Goal: Navigation & Orientation: Find specific page/section

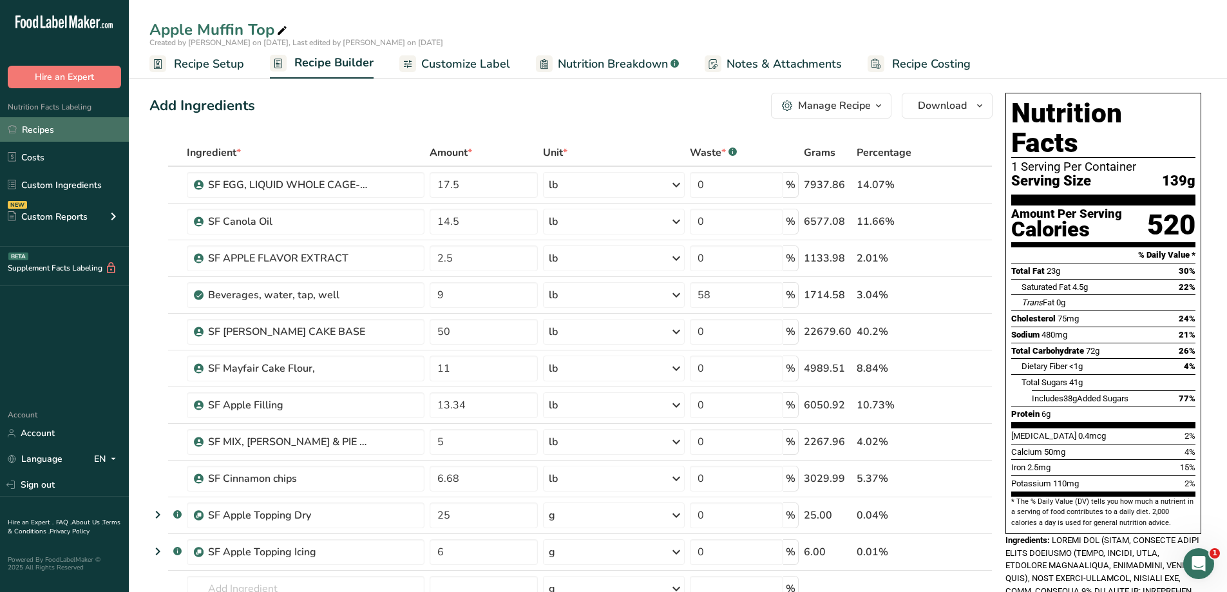
click at [91, 127] on link "Recipes" at bounding box center [64, 129] width 129 height 24
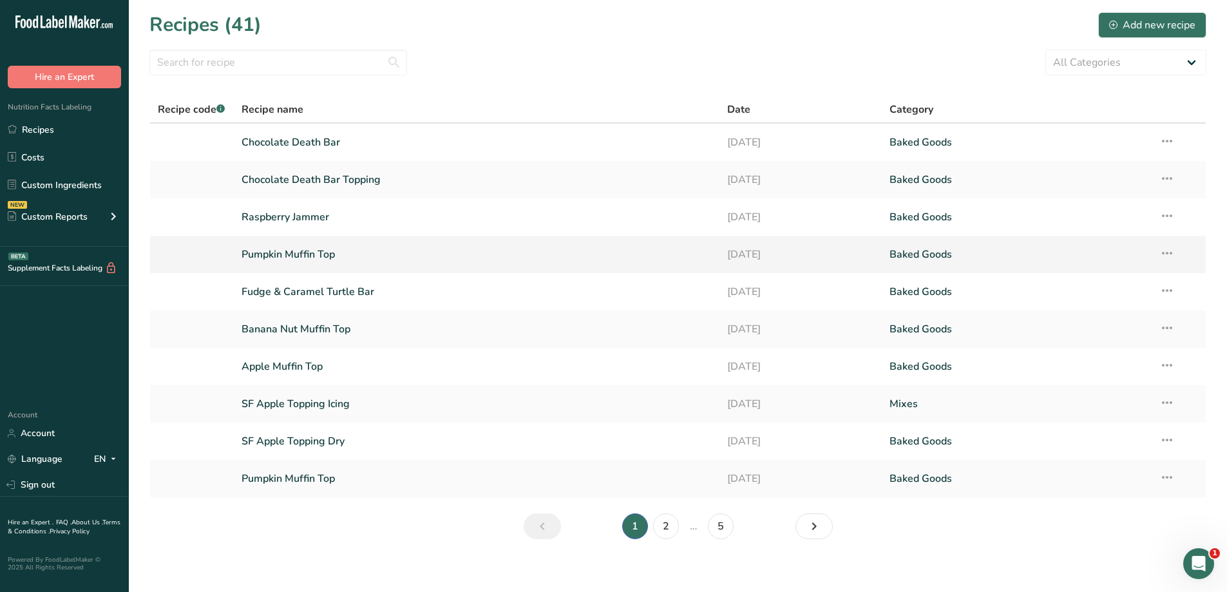
scroll to position [9, 0]
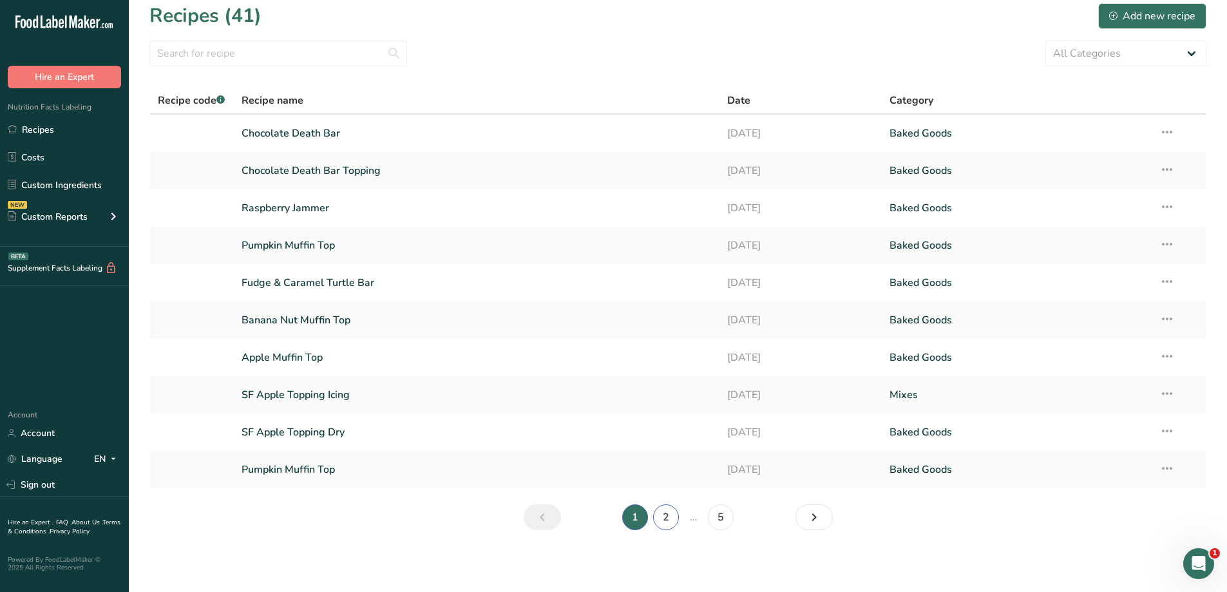
click at [670, 518] on link "2" at bounding box center [666, 517] width 26 height 26
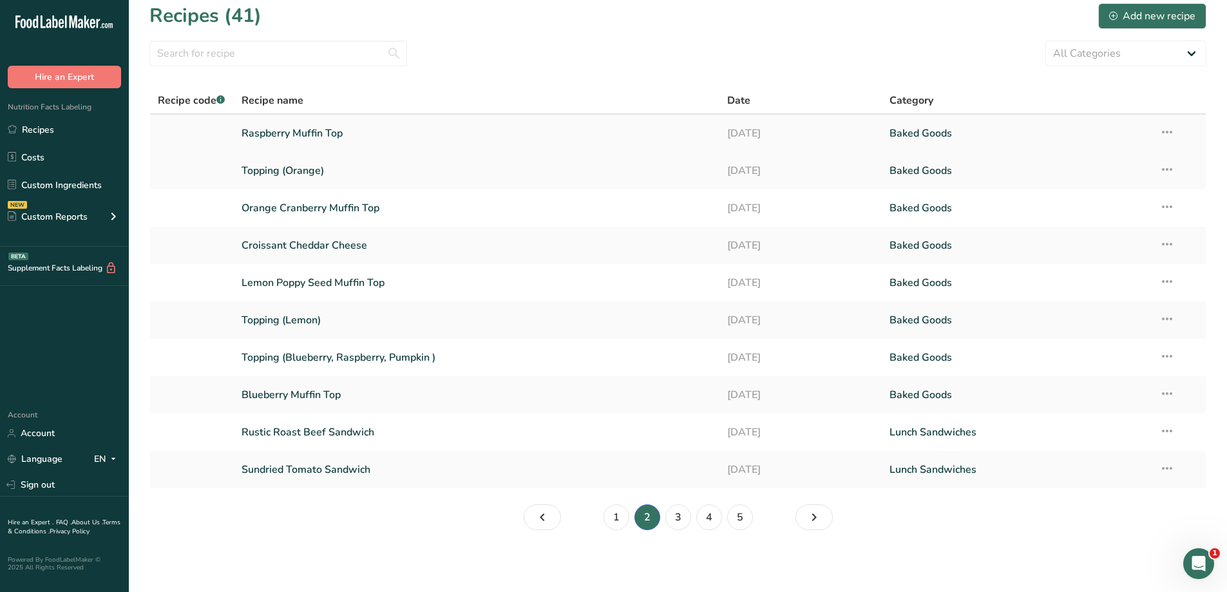
click at [455, 140] on link "Raspberry Muffin Top" at bounding box center [476, 133] width 471 height 27
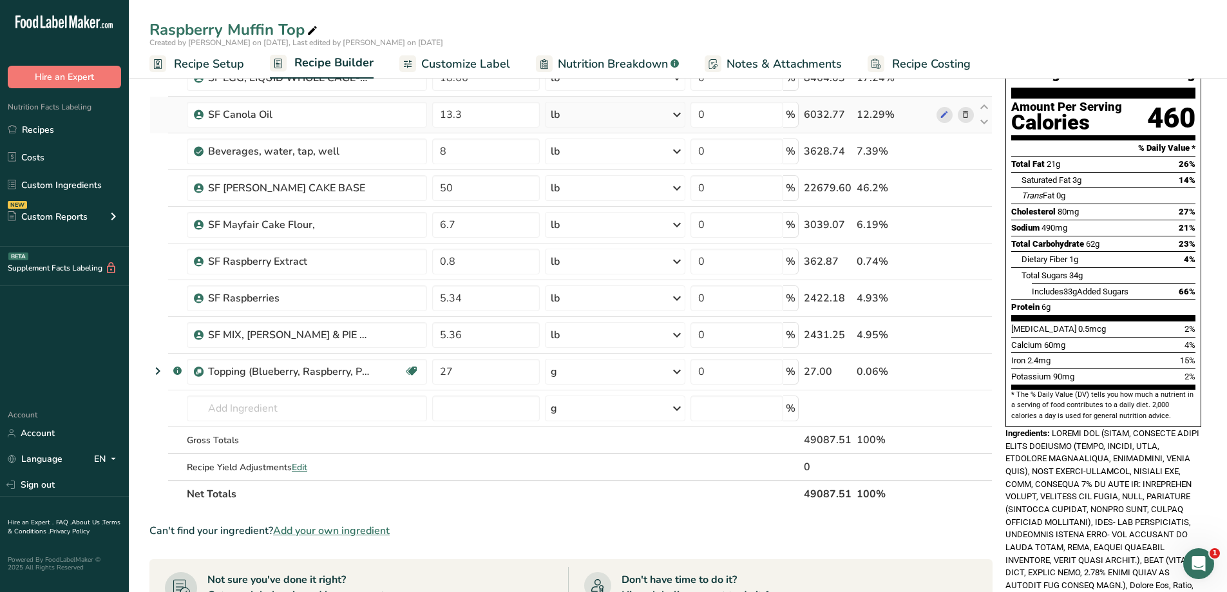
scroll to position [129, 0]
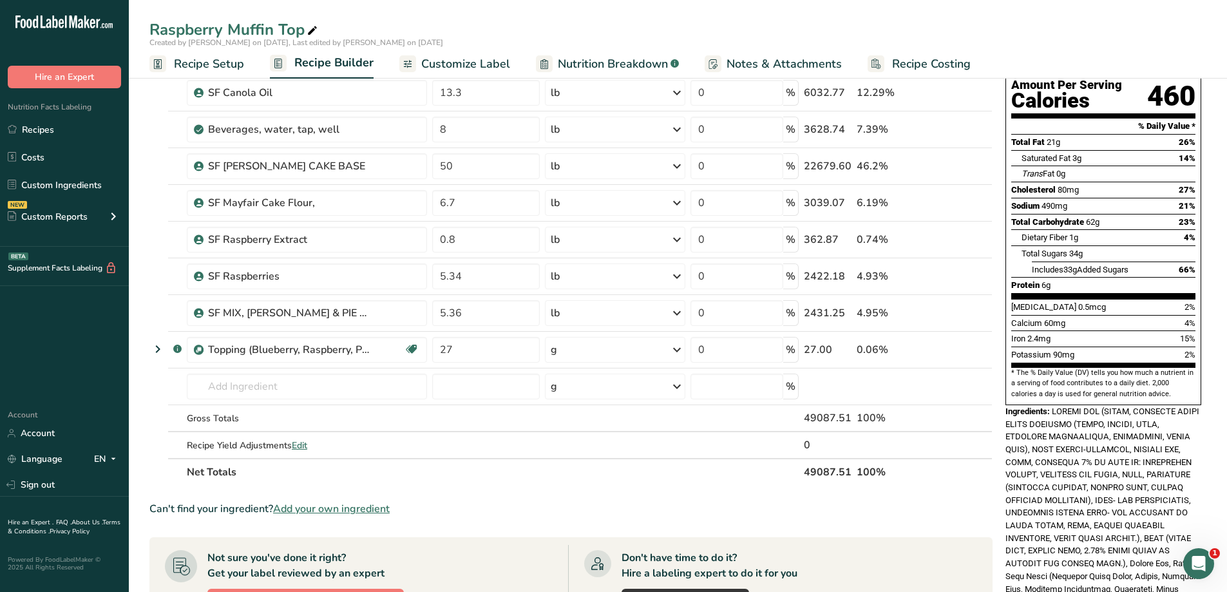
drag, startPoint x: 438, startPoint y: -22, endPoint x: 449, endPoint y: -32, distance: 15.0
drag, startPoint x: 449, startPoint y: -32, endPoint x: 44, endPoint y: 131, distance: 436.5
click at [44, 131] on link "Recipes" at bounding box center [64, 129] width 129 height 24
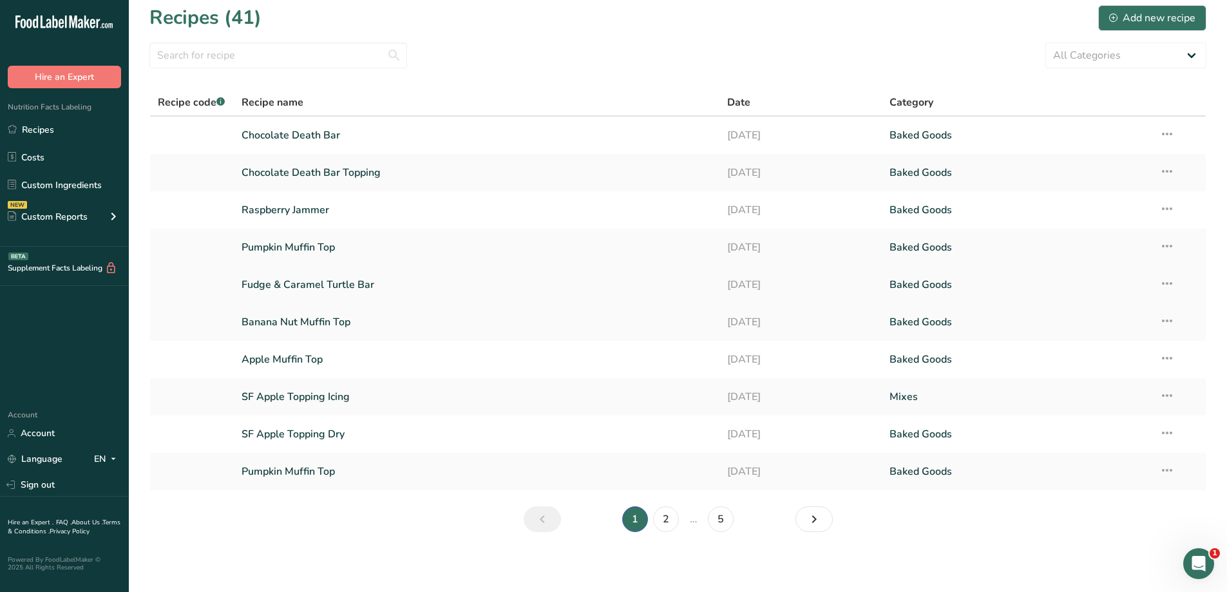
scroll to position [9, 0]
click at [668, 518] on link "2" at bounding box center [666, 517] width 26 height 26
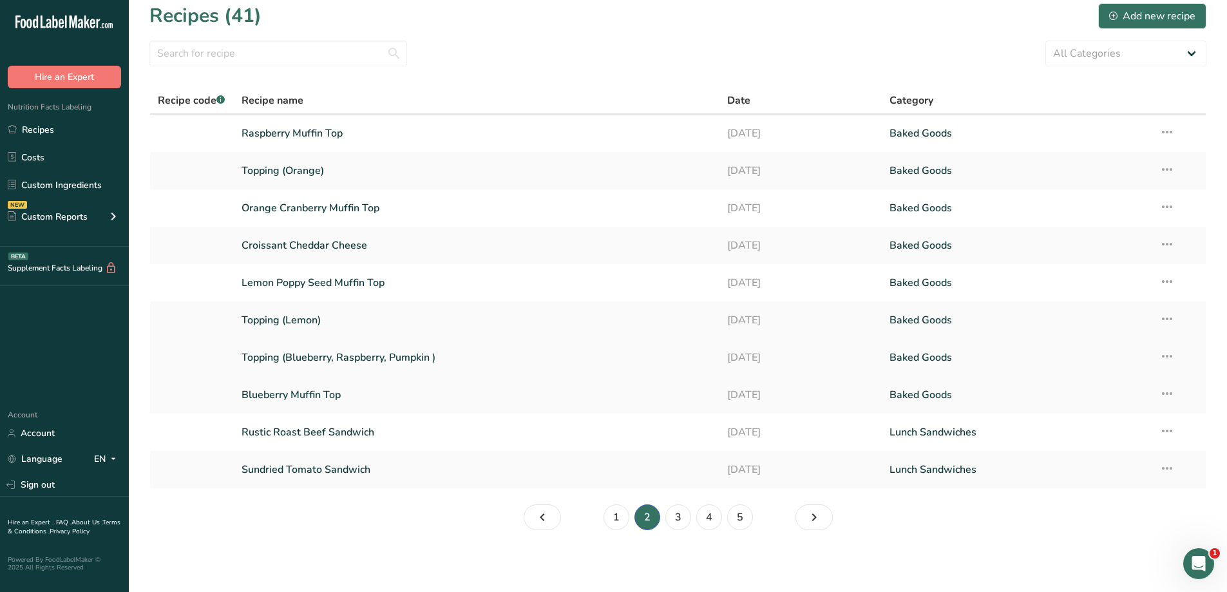
click at [500, 362] on link "Topping (Blueberry, Raspberry, Pumpkin )" at bounding box center [476, 357] width 471 height 27
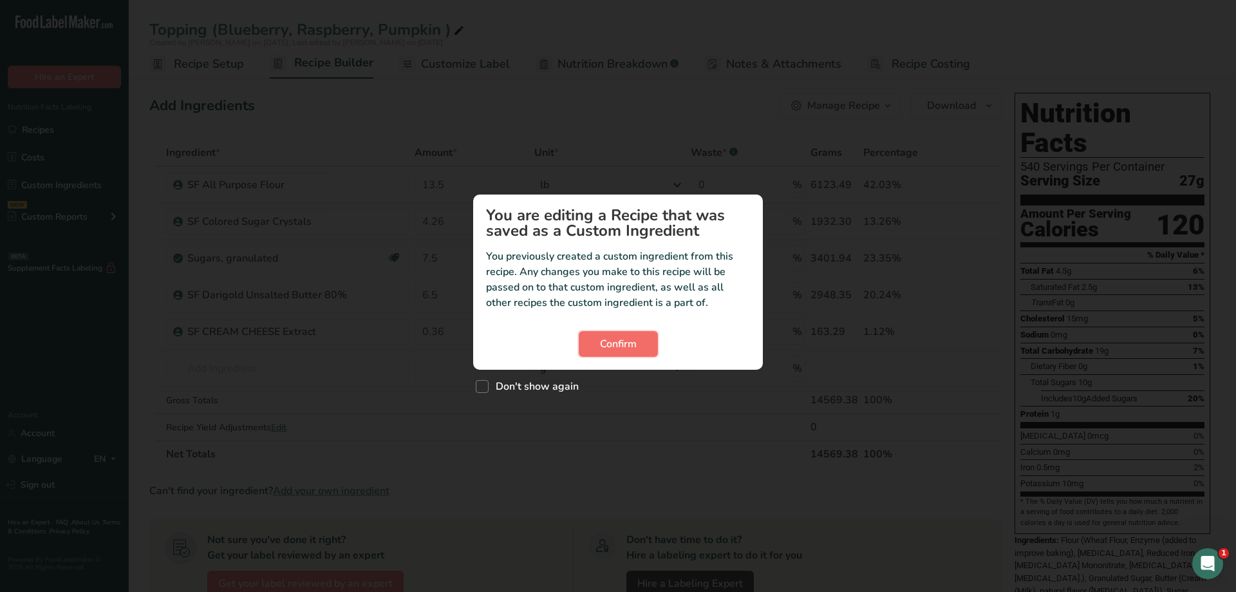
click at [588, 344] on button "Confirm" at bounding box center [618, 344] width 79 height 26
